Goal: Find contact information: Find contact information

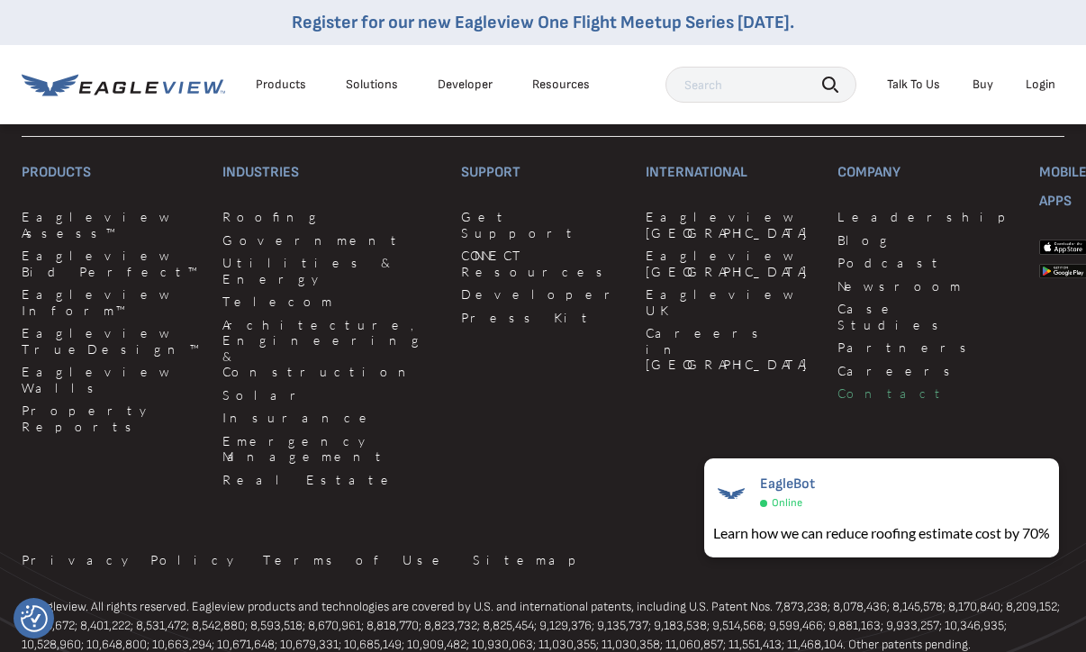
click at [837, 385] on link "Contact" at bounding box center [927, 393] width 180 height 16
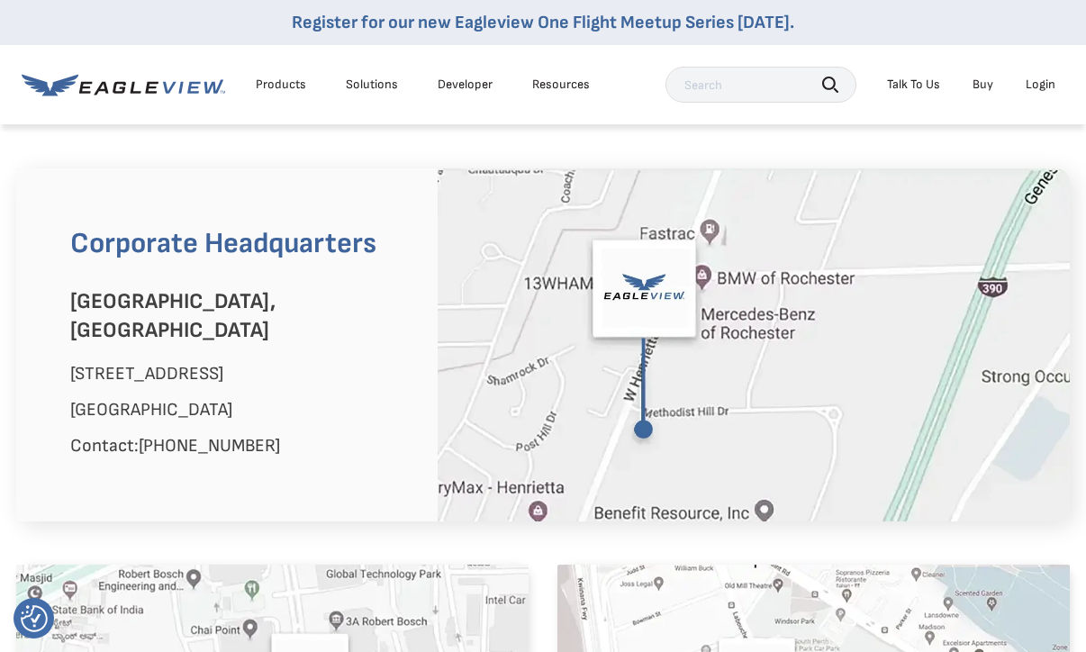
scroll to position [1064, 0]
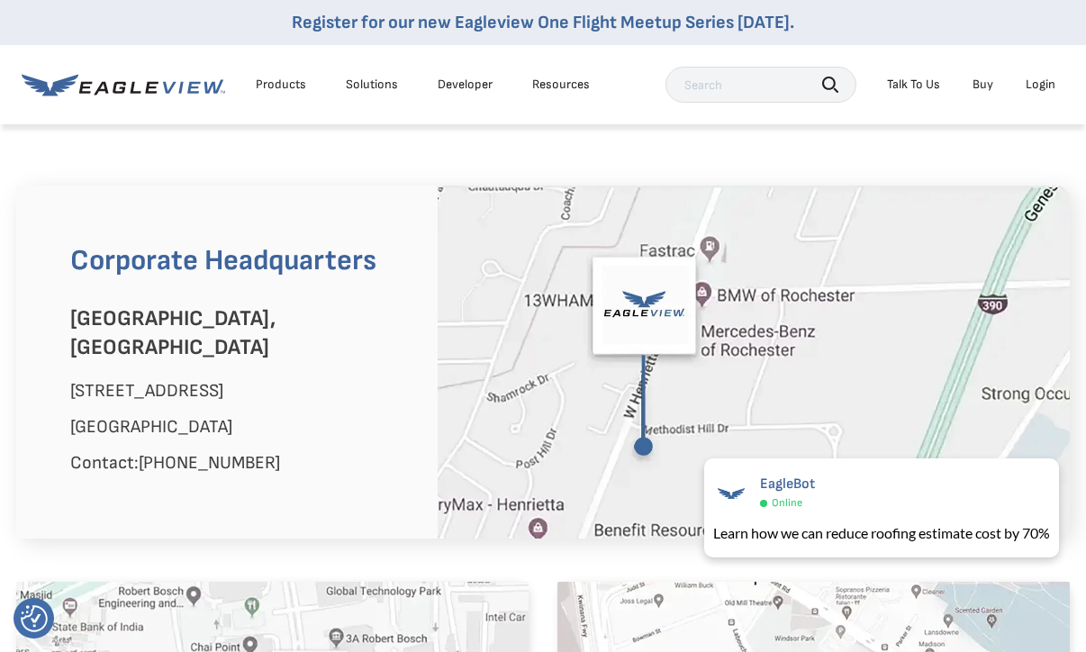
click at [918, 82] on div "Talk To Us" at bounding box center [913, 85] width 53 height 16
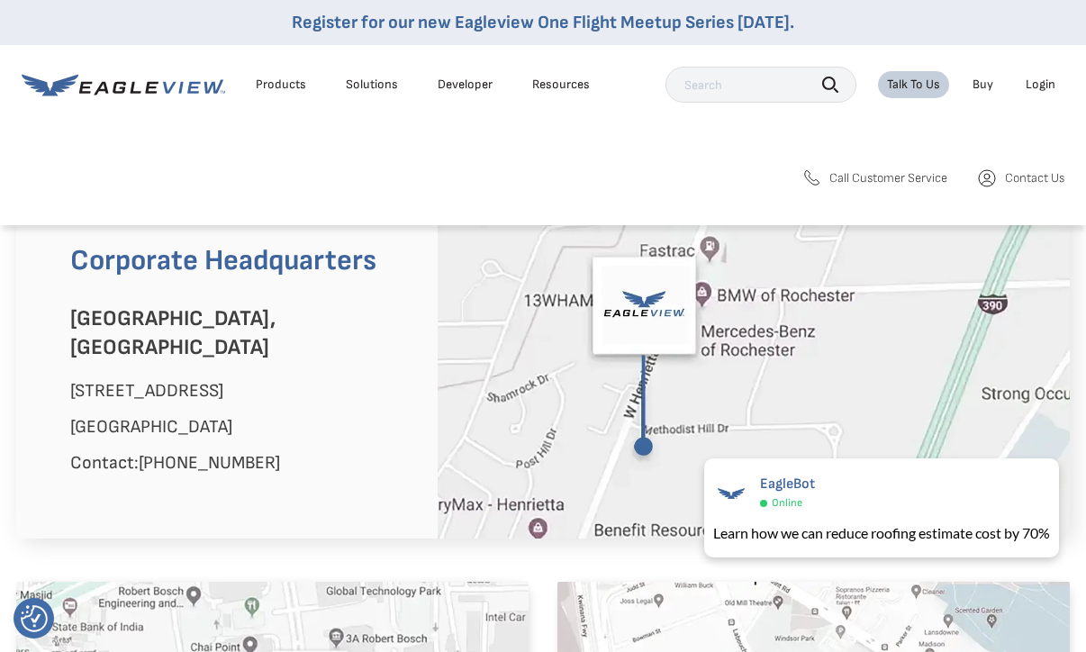
click at [811, 176] on icon at bounding box center [811, 178] width 22 height 22
click at [870, 181] on span "Call Customer Service" at bounding box center [888, 178] width 118 height 16
click at [1032, 174] on span "Contact Us" at bounding box center [1034, 178] width 59 height 16
